Goal: Consume media (video, audio): Consume media (video, audio)

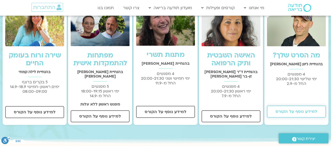
click at [312, 111] on span "למידע נוסף על הקורס" at bounding box center [297, 111] width 42 height 5
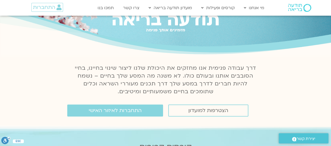
scroll to position [26, 0]
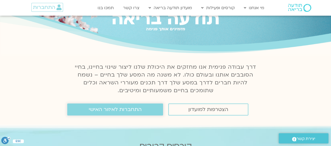
click at [105, 108] on span "התחברות לאיזור האישי" at bounding box center [115, 110] width 53 height 6
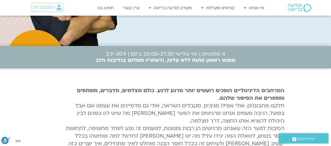
scroll to position [114, 0]
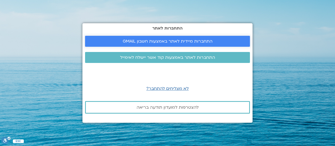
click at [169, 44] on span "התחברות מיידית לאתר באמצעות חשבון GMAIL" at bounding box center [168, 41] width 90 height 5
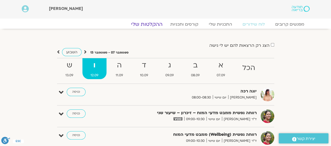
click at [154, 23] on link "ההקלטות שלי" at bounding box center [147, 24] width 44 height 6
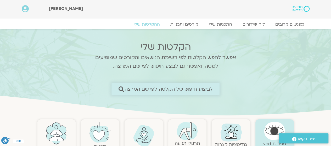
click at [204, 89] on span "לביצוע חיפוש של הקלטה לפי שם המרצה" at bounding box center [169, 88] width 88 height 5
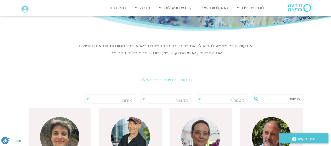
scroll to position [54, 0]
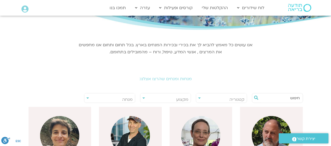
click at [289, 93] on div at bounding box center [277, 97] width 51 height 9
click at [288, 96] on input "text" at bounding box center [280, 98] width 40 height 9
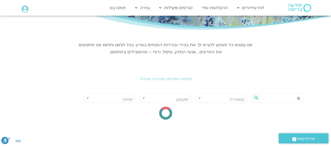
type input "a"
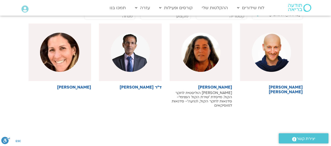
scroll to position [138, 0]
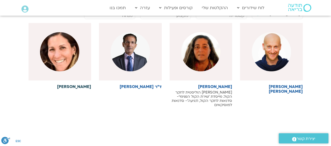
type input "שחר"
click at [58, 70] on img at bounding box center [59, 51] width 39 height 39
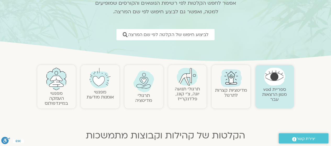
scroll to position [67, 0]
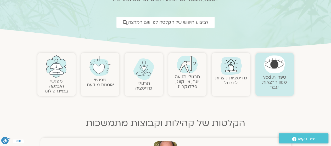
click at [230, 68] on img at bounding box center [231, 65] width 25 height 25
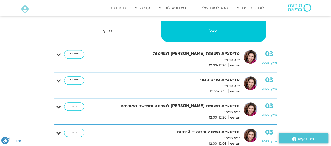
scroll to position [127, 0]
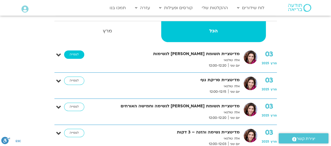
click at [75, 56] on link "לצפייה" at bounding box center [74, 55] width 20 height 8
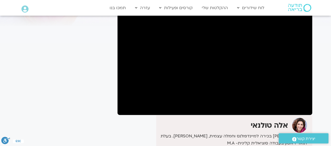
scroll to position [49, 0]
